Goal: Information Seeking & Learning: Check status

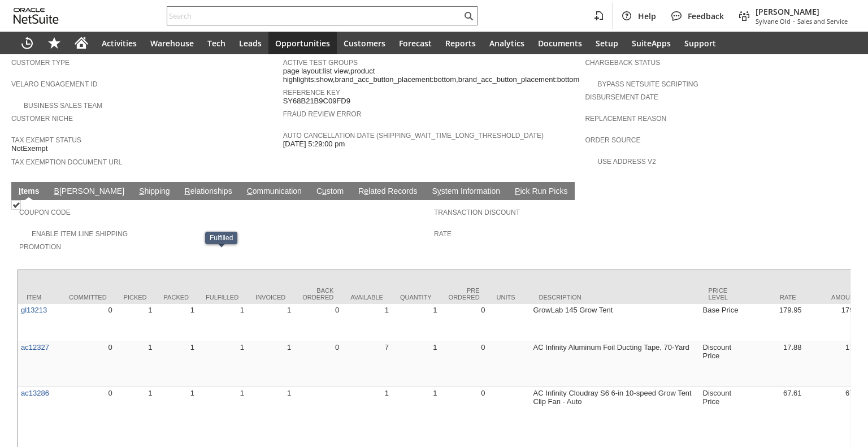
scroll to position [658, 0]
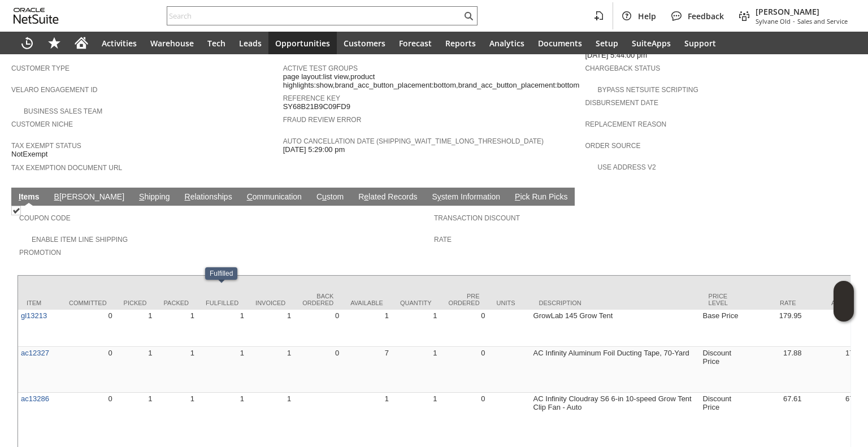
click at [136, 192] on link "S hipping" at bounding box center [154, 197] width 37 height 11
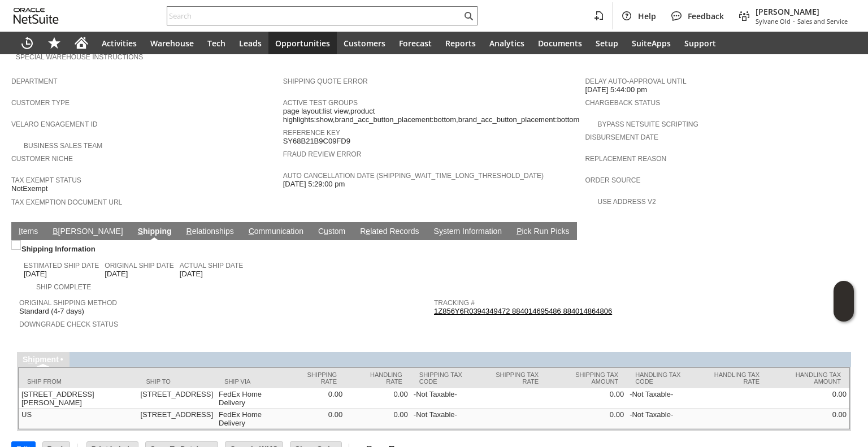
click at [502, 307] on link "1Z856Y6R0394349472 884014695486 884014864806" at bounding box center [523, 311] width 178 height 8
drag, startPoint x: 616, startPoint y: 288, endPoint x: 439, endPoint y: 289, distance: 177.0
click at [439, 296] on div "Tracking # 1Z856Y6R0394349472 884014695486 884014864806" at bounding box center [638, 306] width 409 height 20
drag, startPoint x: 617, startPoint y: 288, endPoint x: 431, endPoint y: 287, distance: 186.6
click at [434, 296] on div "Tracking # 1Z856Y6R0394349472 884014695486 884014864806" at bounding box center [638, 306] width 409 height 20
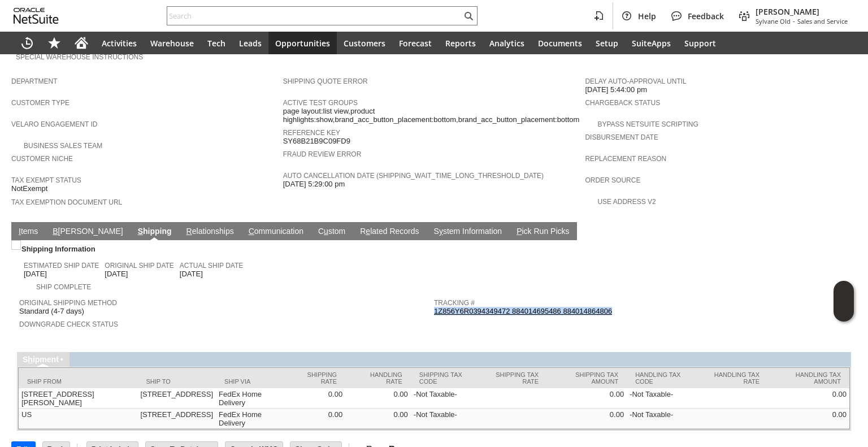
copy link "1Z856Y6R0394349472 884014695486 884014864806"
click at [636, 296] on div "Tracking # 1Z856Y6R0394349472 884014695486 884014864806" at bounding box center [638, 306] width 409 height 20
drag, startPoint x: 624, startPoint y: 289, endPoint x: 513, endPoint y: 284, distance: 110.9
click at [513, 296] on div "Tracking # 1Z856Y6R0394349472 884014695486 884014864806" at bounding box center [638, 306] width 409 height 20
click at [609, 317] on span "Return Tracking #" at bounding box center [638, 322] width 409 height 11
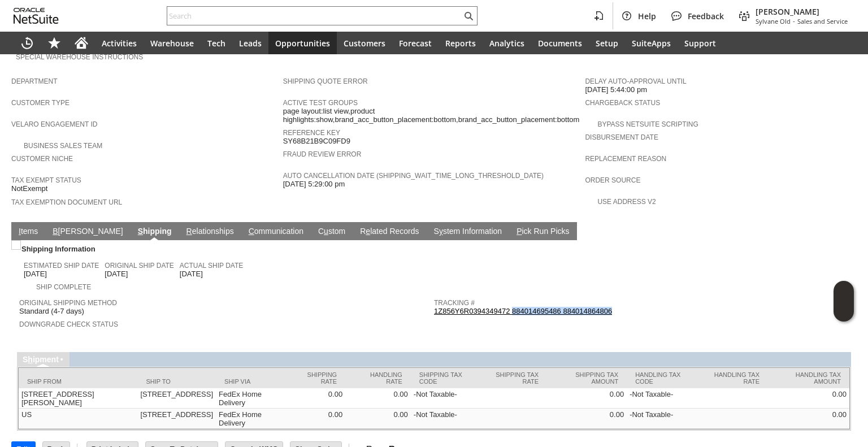
drag, startPoint x: 614, startPoint y: 288, endPoint x: 508, endPoint y: 287, distance: 105.7
click at [508, 296] on div "Tracking # 1Z856Y6R0394349472 884014695486 884014864806" at bounding box center [638, 306] width 409 height 20
copy link "884014695486 884014864806"
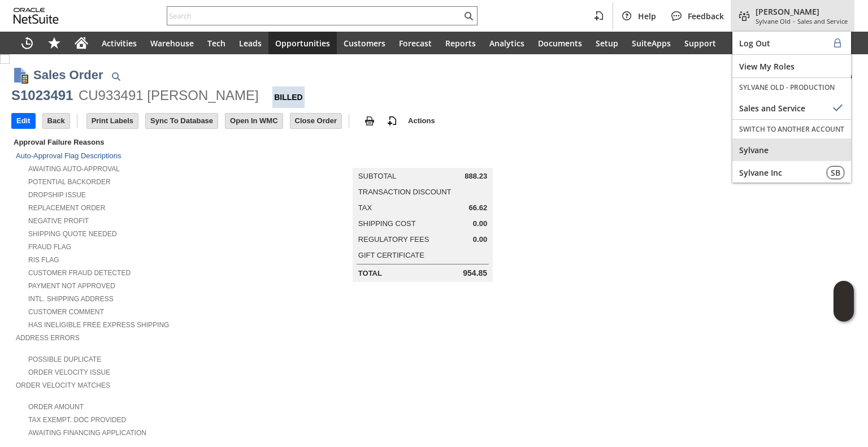
click at [757, 145] on span "Sylvane" at bounding box center [792, 150] width 105 height 11
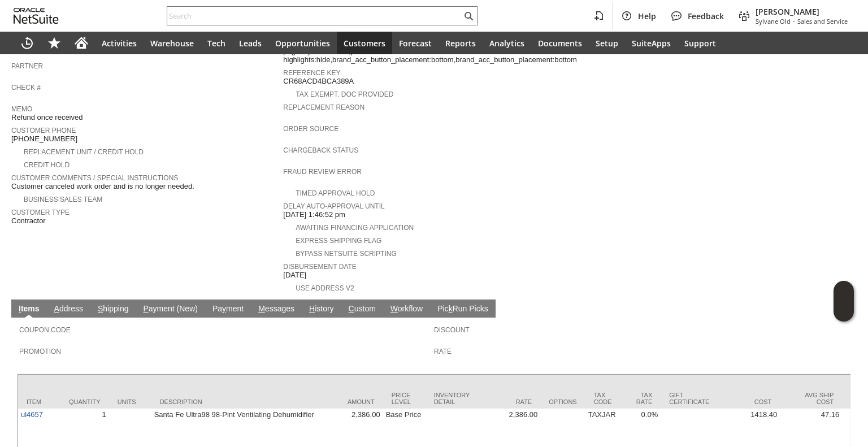
scroll to position [231, 0]
click at [227, 304] on link "Pa y ment" at bounding box center [228, 309] width 37 height 11
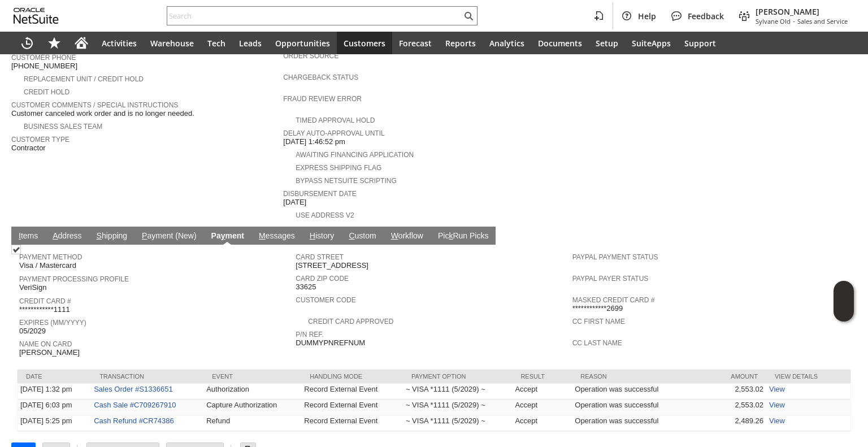
scroll to position [292, 0]
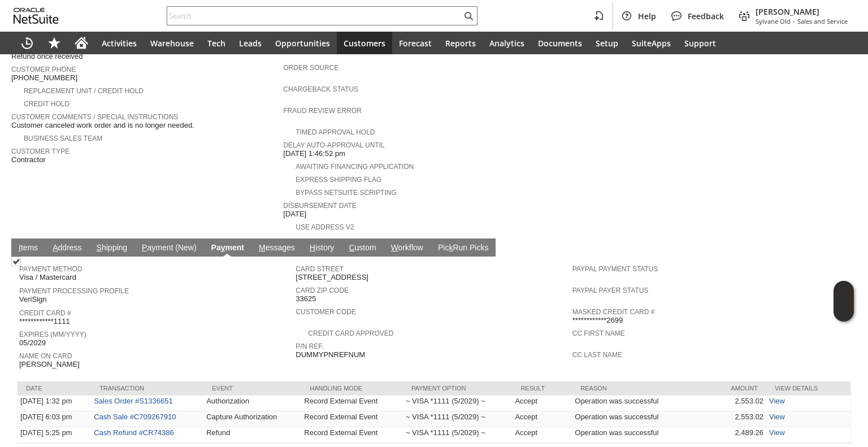
click at [20, 239] on td "I tems" at bounding box center [28, 248] width 34 height 18
click at [22, 239] on td "I tems" at bounding box center [28, 248] width 34 height 18
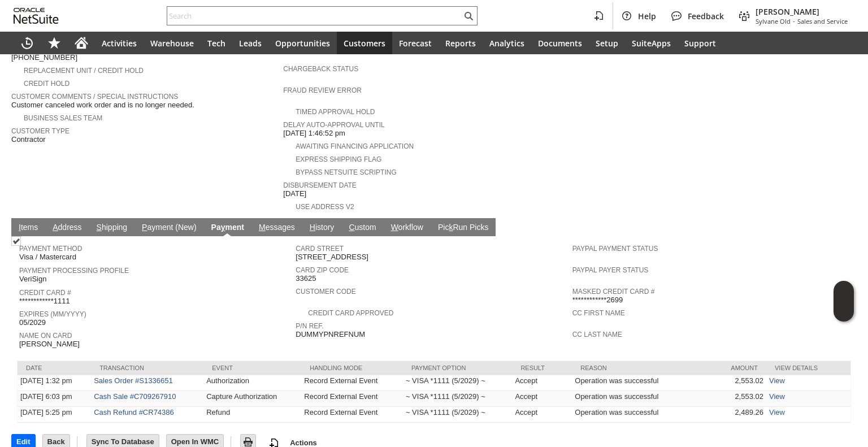
scroll to position [0, 0]
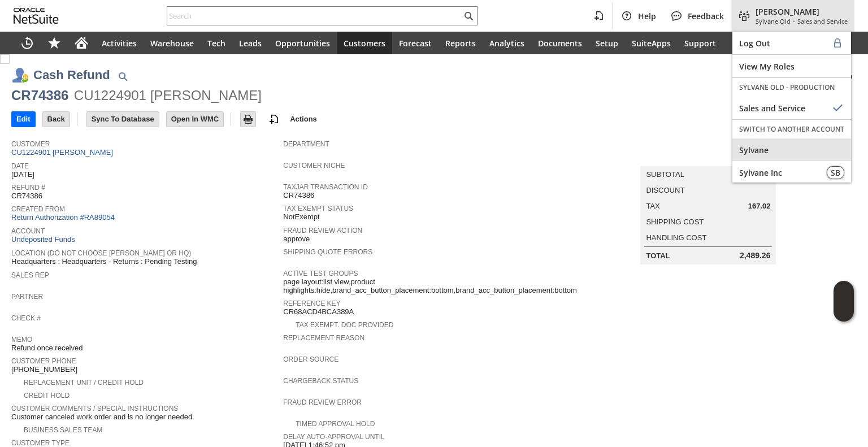
click at [746, 145] on span "Sylvane" at bounding box center [792, 150] width 105 height 11
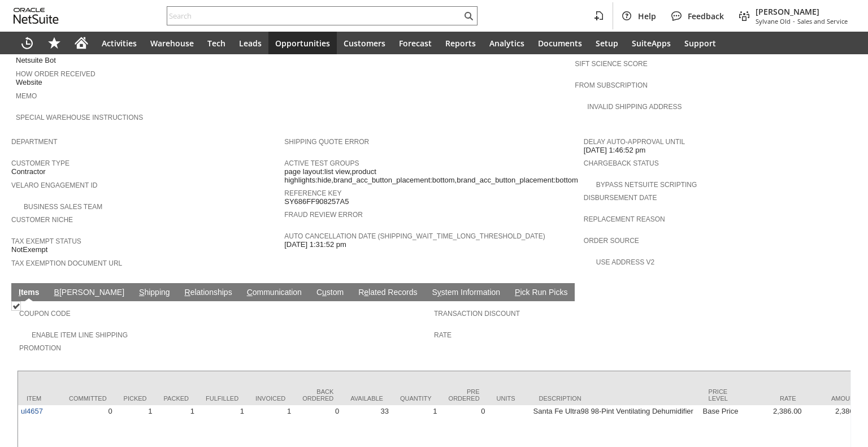
click at [61, 288] on link "B illing" at bounding box center [89, 293] width 76 height 11
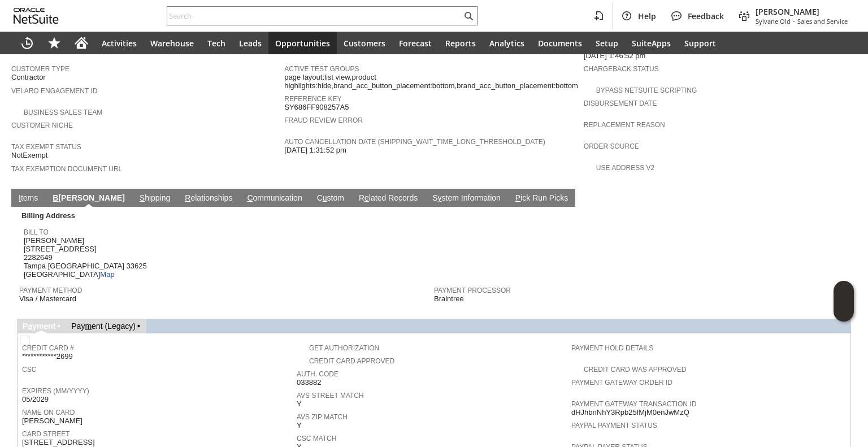
scroll to position [658, 0]
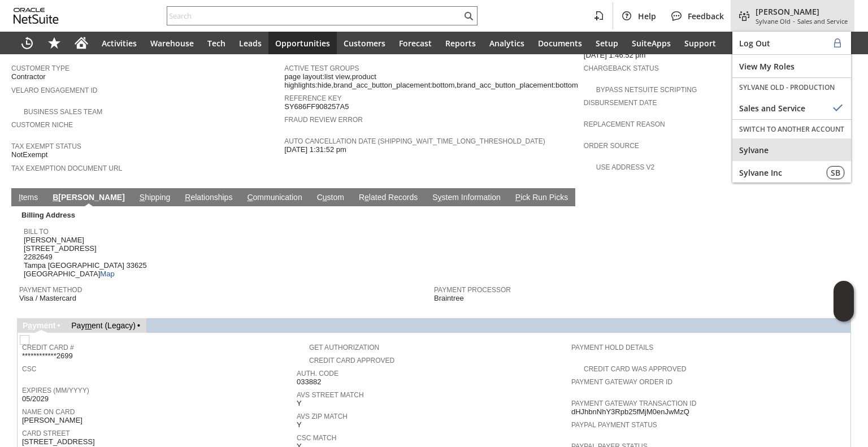
click at [770, 145] on span "Sylvane" at bounding box center [792, 150] width 105 height 11
